Goal: Check status: Check status

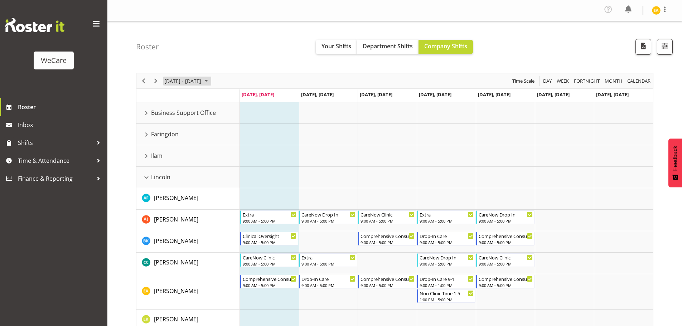
scroll to position [143, 0]
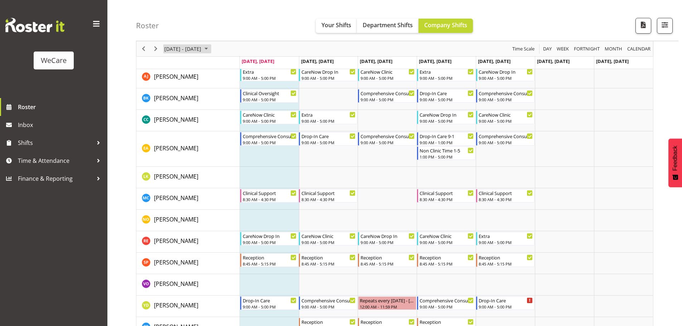
click at [211, 52] on span "August 2025" at bounding box center [206, 48] width 9 height 9
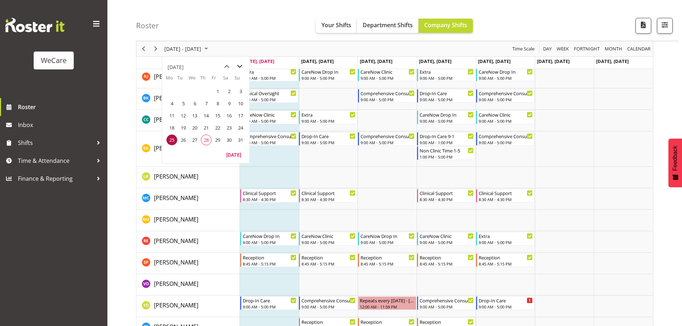
click at [243, 68] on span "next month" at bounding box center [240, 66] width 13 height 13
click at [184, 91] on span "2" at bounding box center [183, 91] width 11 height 11
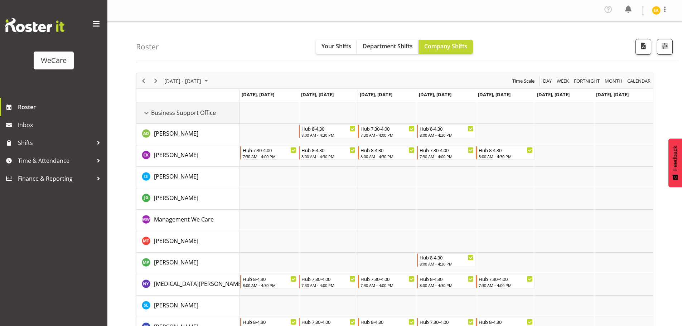
click at [155, 110] on span "Business Support Office" at bounding box center [183, 113] width 65 height 9
click at [147, 111] on div "Business Support Office resource" at bounding box center [146, 113] width 9 height 9
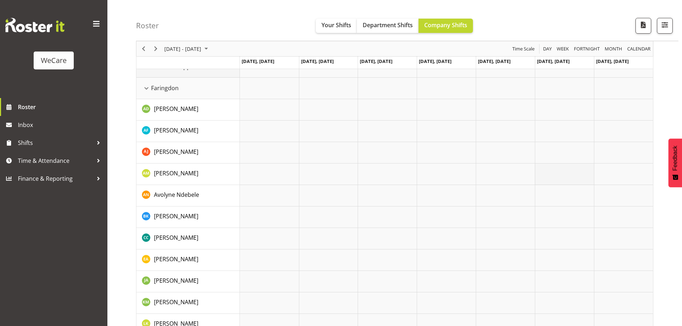
scroll to position [36, 0]
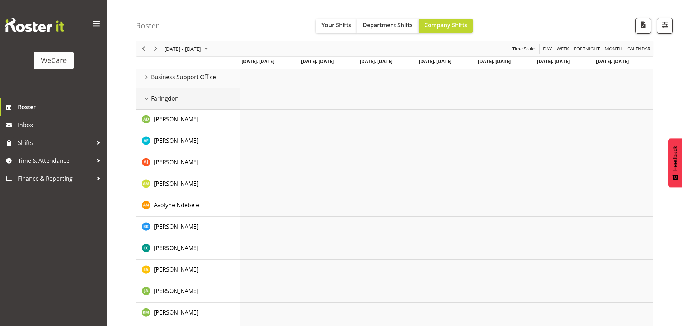
click at [148, 98] on div "Faringdon resource" at bounding box center [146, 98] width 9 height 9
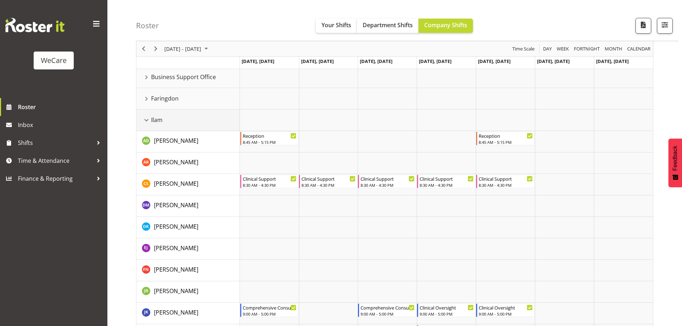
click at [149, 117] on div "Ilam resource" at bounding box center [146, 120] width 9 height 9
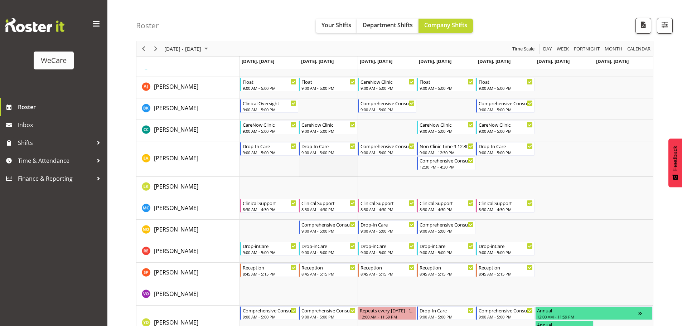
scroll to position [143, 0]
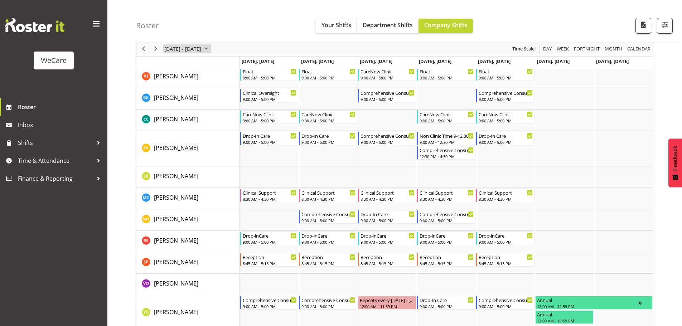
click at [211, 47] on span "September 2025" at bounding box center [206, 48] width 9 height 9
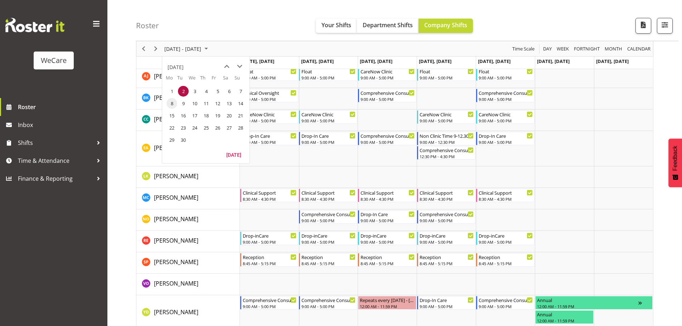
click at [174, 105] on span "8" at bounding box center [172, 103] width 11 height 11
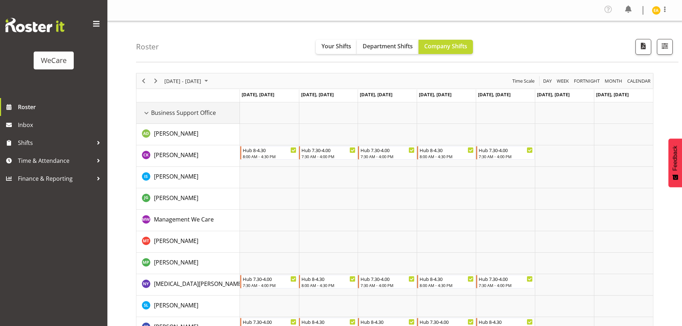
click at [151, 108] on td "Business Support Office" at bounding box center [188, 112] width 104 height 21
click at [150, 109] on div "Business Support Office resource" at bounding box center [146, 113] width 9 height 9
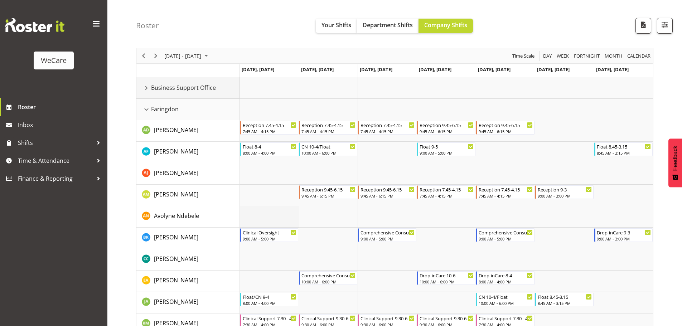
scroll to position [36, 0]
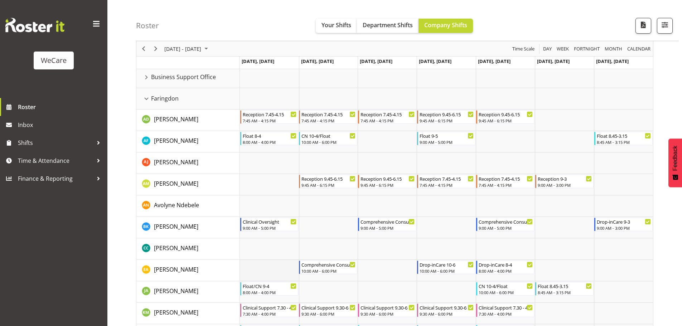
click at [275, 269] on td "Timeline Week of September 8, 2025" at bounding box center [269, 270] width 59 height 21
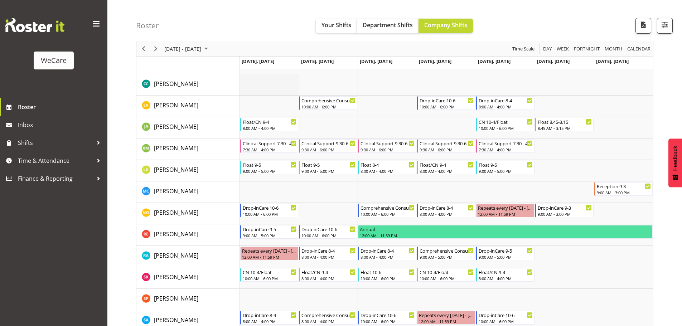
scroll to position [251, 0]
